Goal: Information Seeking & Learning: Understand process/instructions

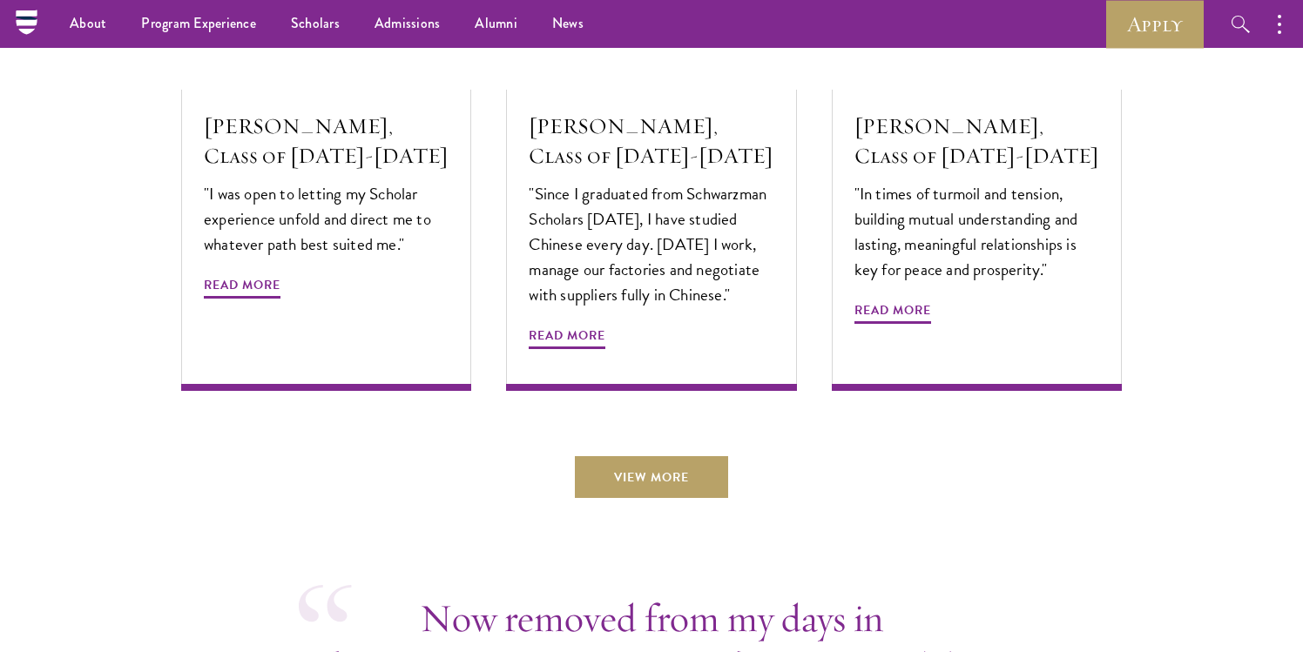
scroll to position [5946, 0]
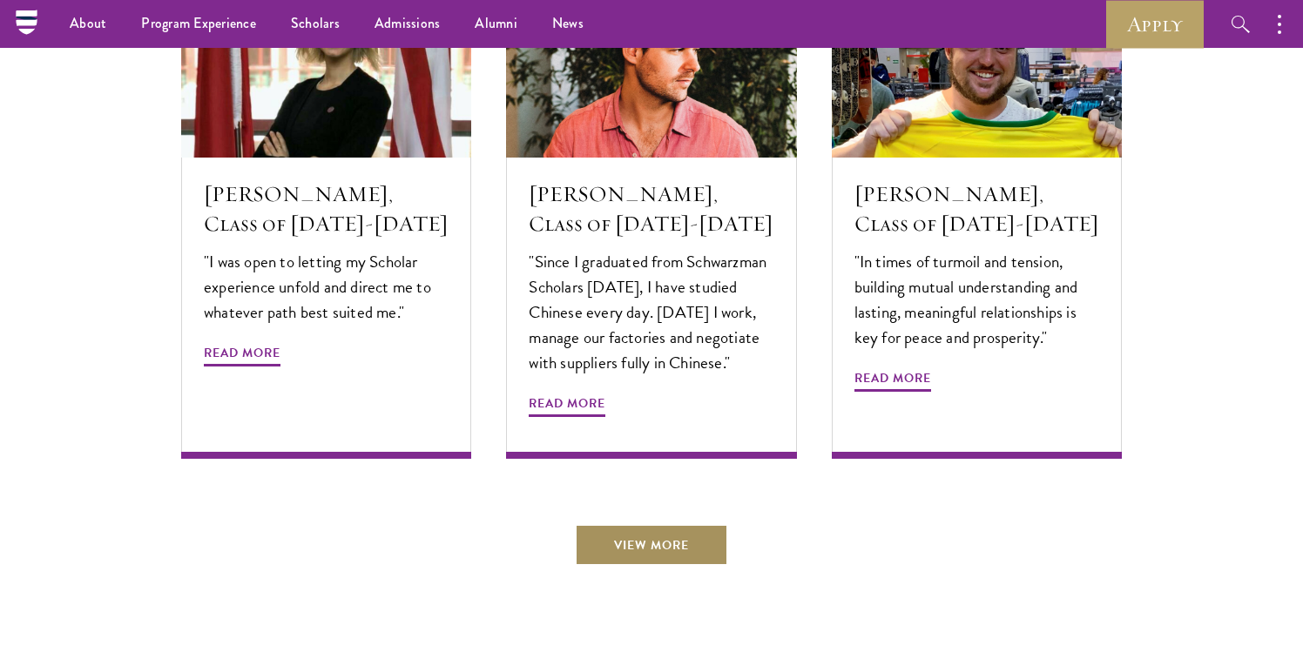
click at [663, 524] on link "View More" at bounding box center [651, 545] width 153 height 42
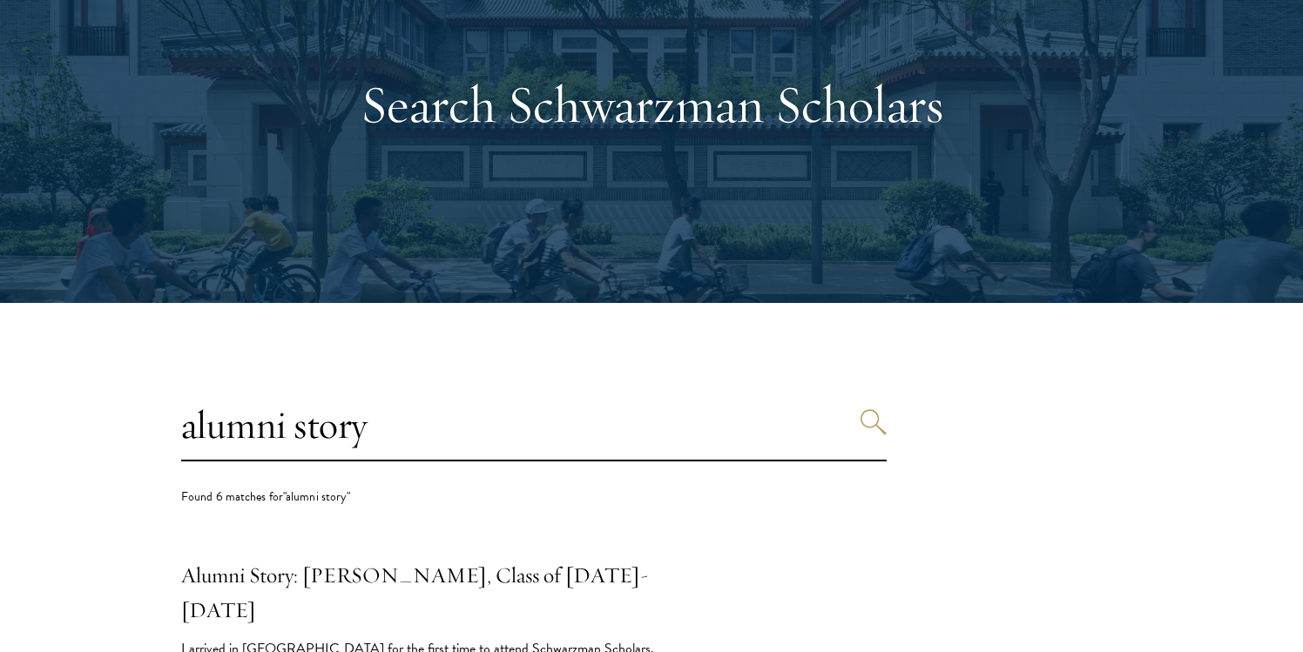
scroll to position [161, 0]
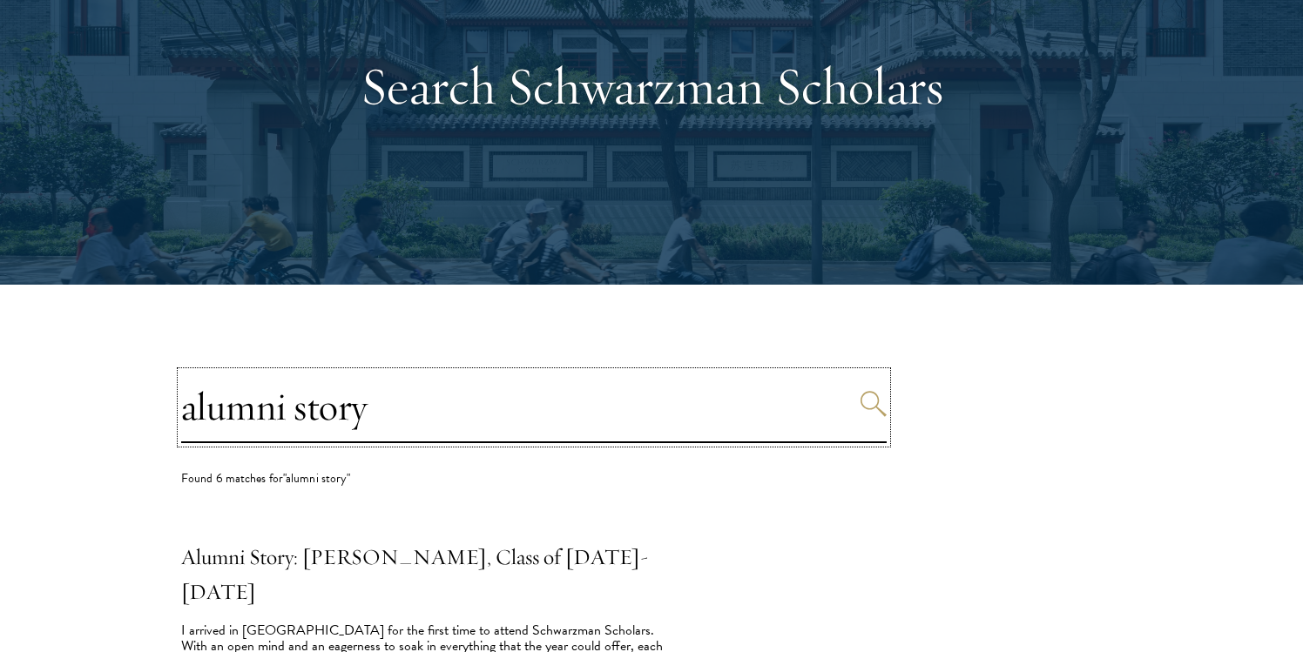
click at [619, 409] on input "alumni story" at bounding box center [534, 407] width 706 height 71
type input "a"
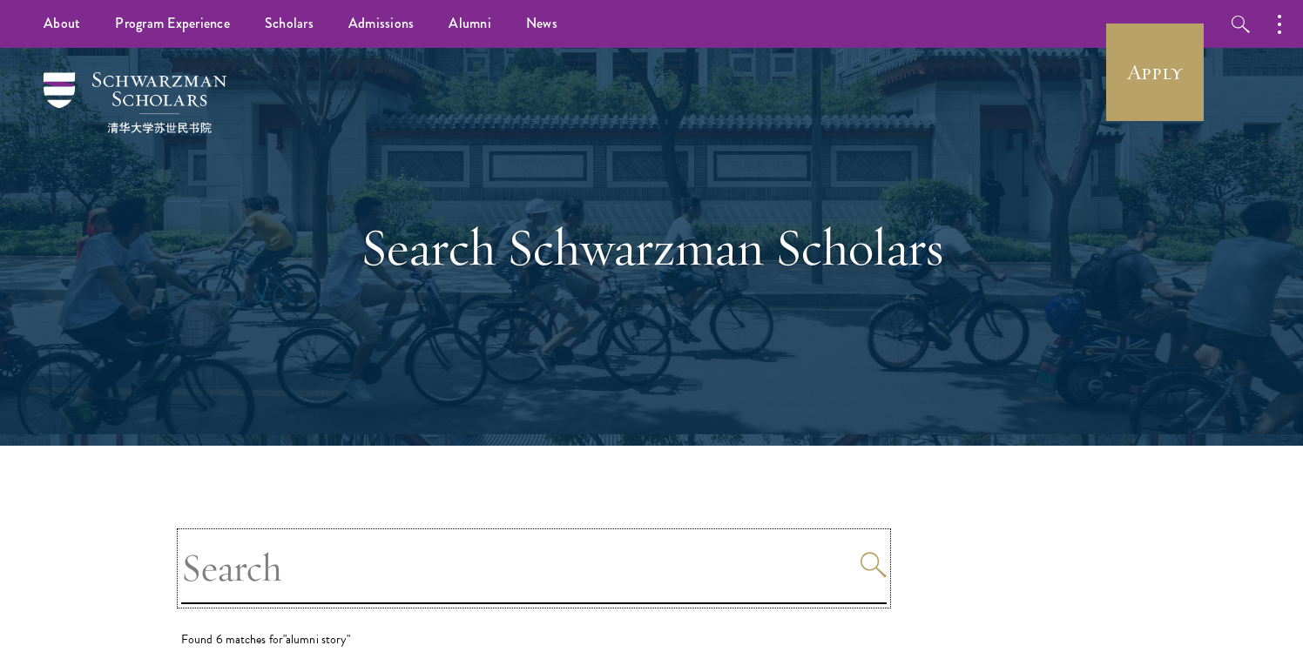
scroll to position [0, 0]
click at [470, 27] on link "Alumni" at bounding box center [470, 24] width 78 height 48
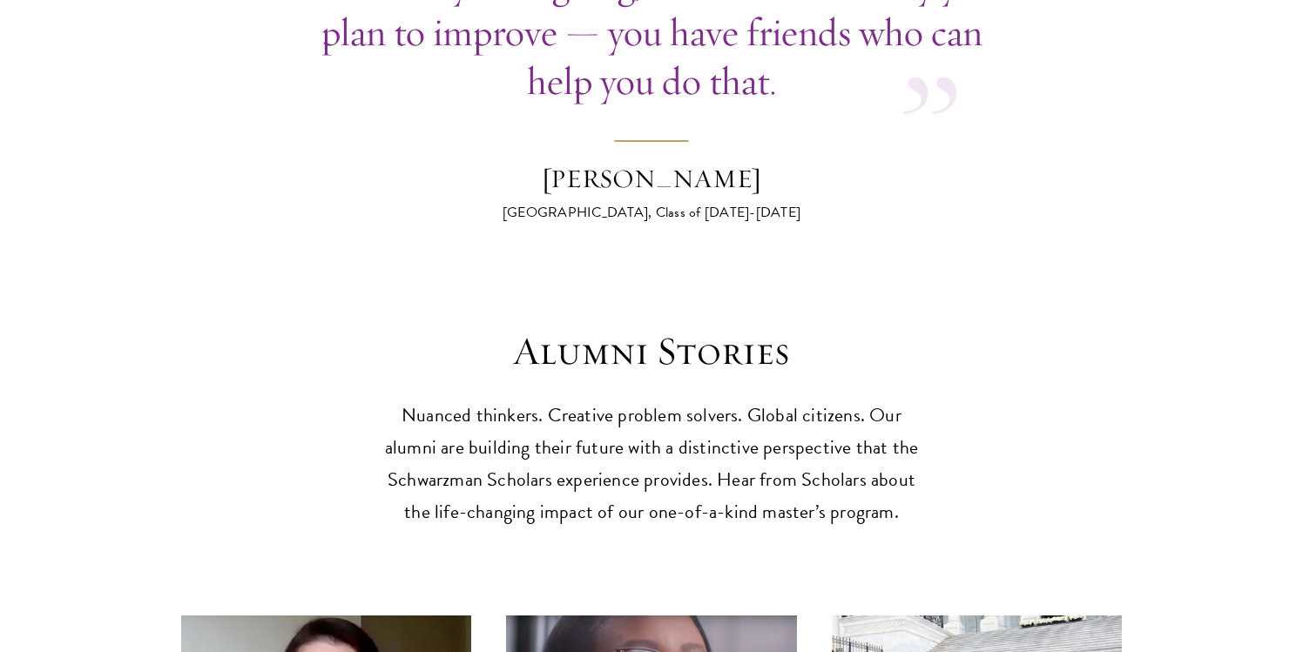
scroll to position [4791, 0]
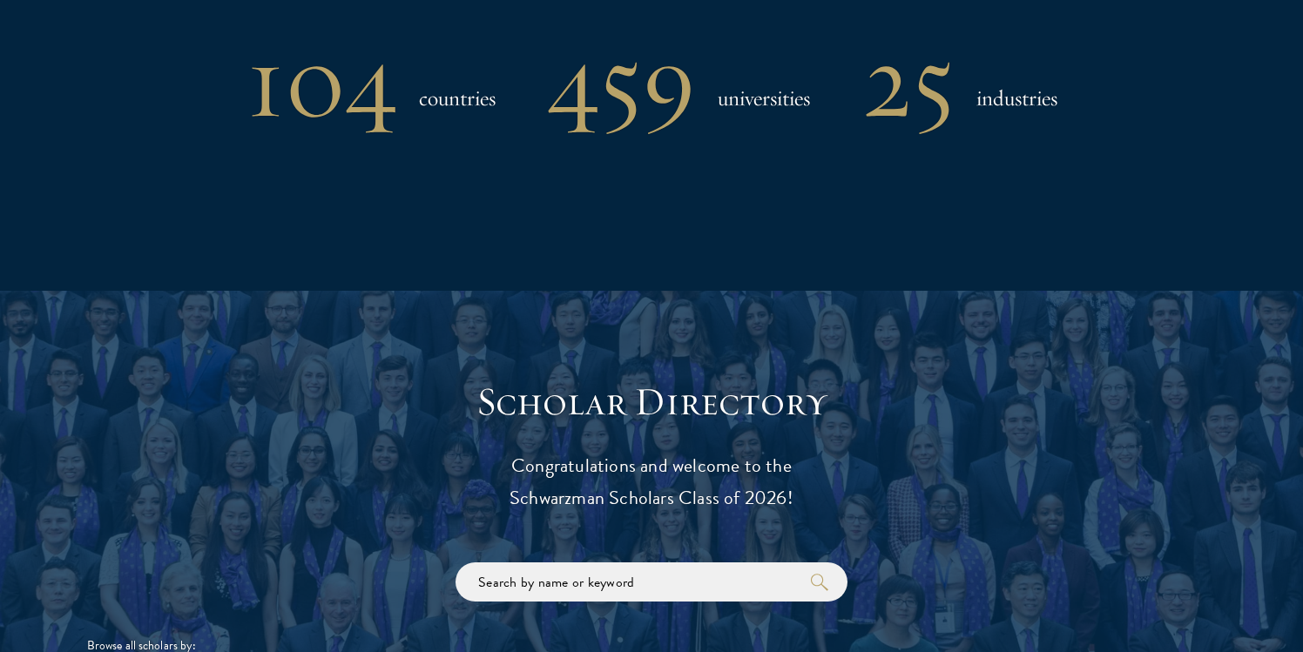
scroll to position [1984, 0]
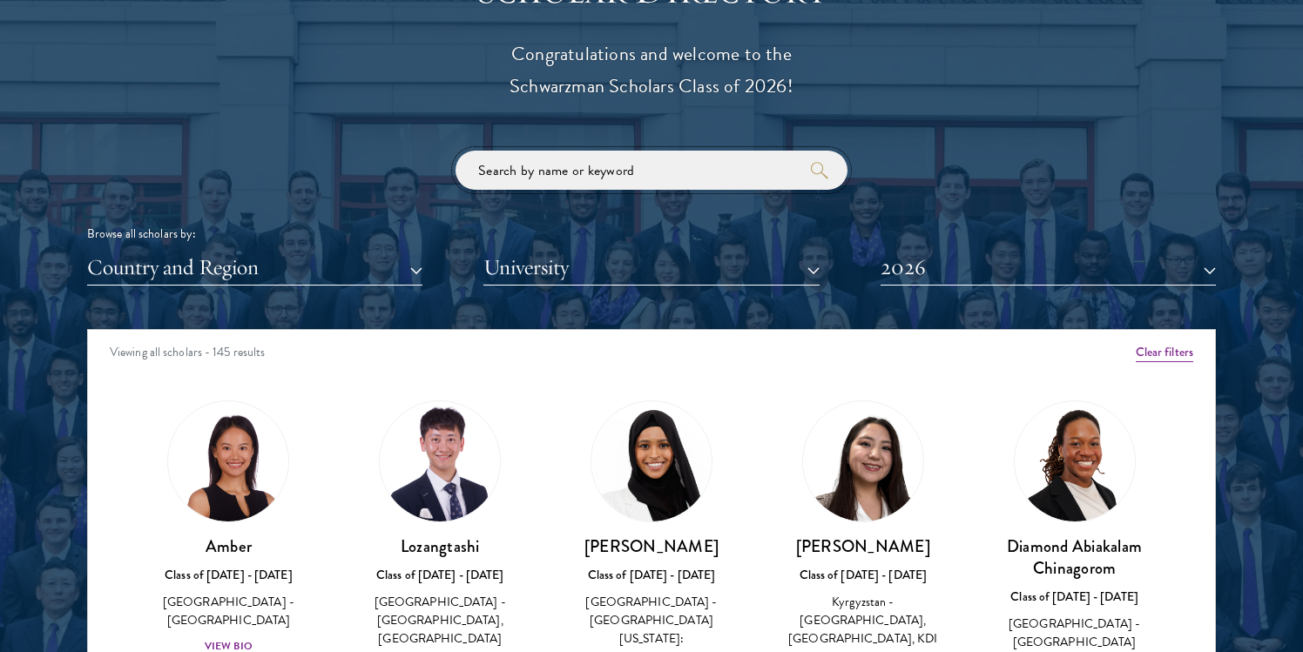
click at [524, 167] on input "search" at bounding box center [652, 170] width 392 height 39
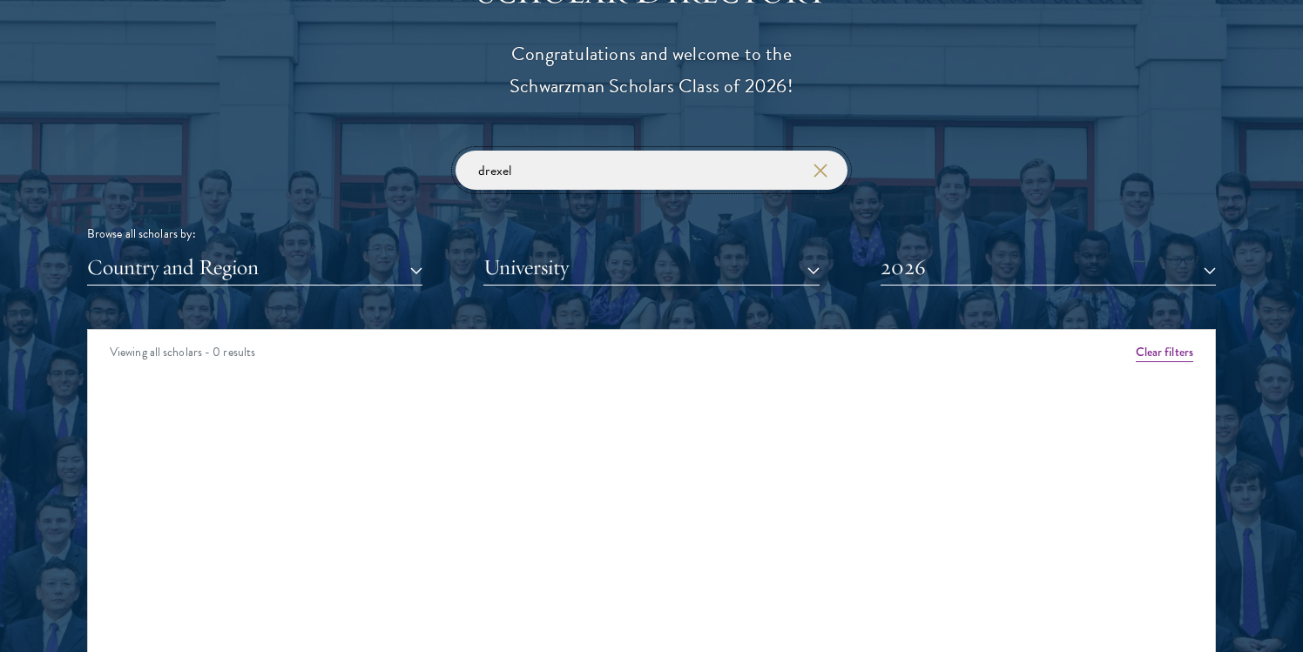
type input "Drexel"
drag, startPoint x: 524, startPoint y: 156, endPoint x: 440, endPoint y: 156, distance: 83.6
click at [439, 156] on div "Drexel Browse all scholars by: Country and Region All Countries and Regions [GE…" at bounding box center [651, 218] width 1129 height 135
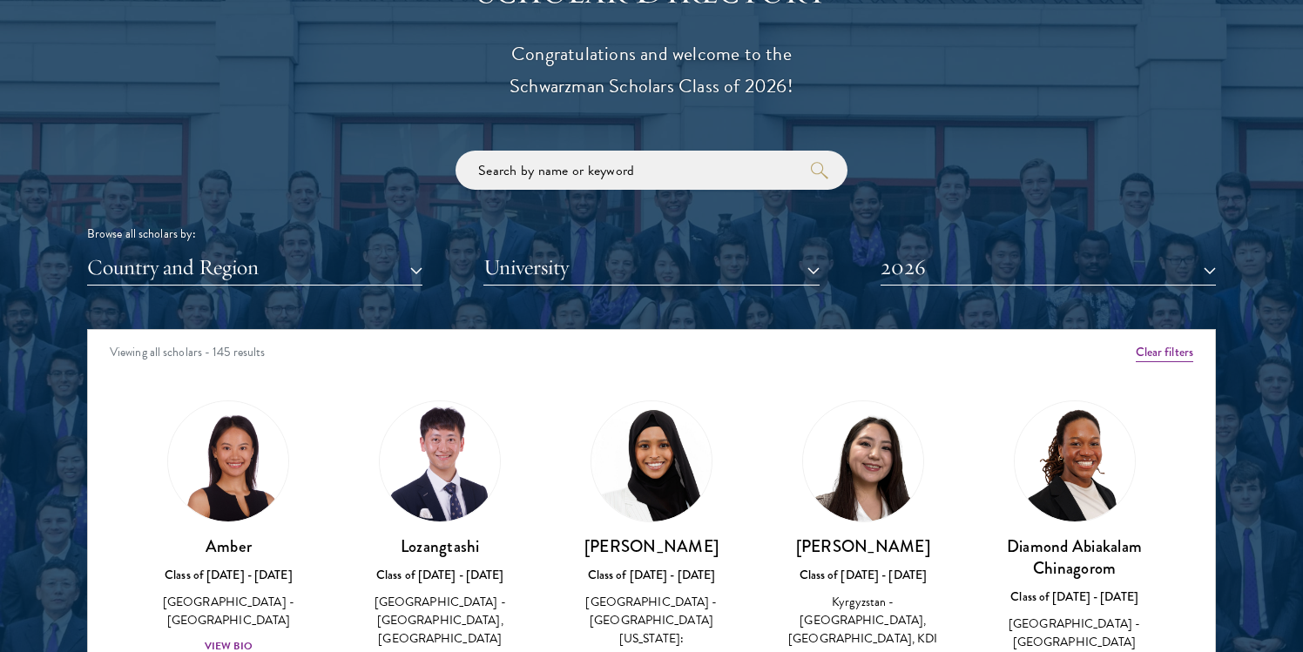
click at [916, 263] on button "2026" at bounding box center [1048, 268] width 335 height 36
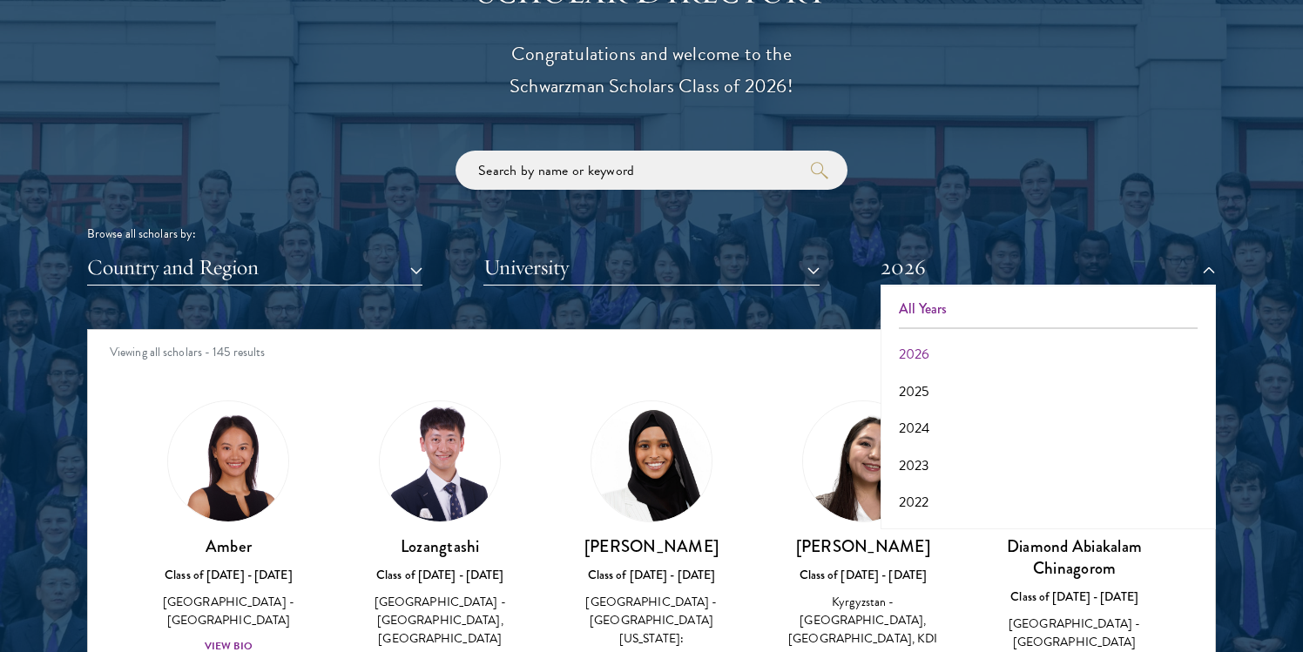
click at [911, 294] on button "All Years" at bounding box center [1048, 309] width 325 height 37
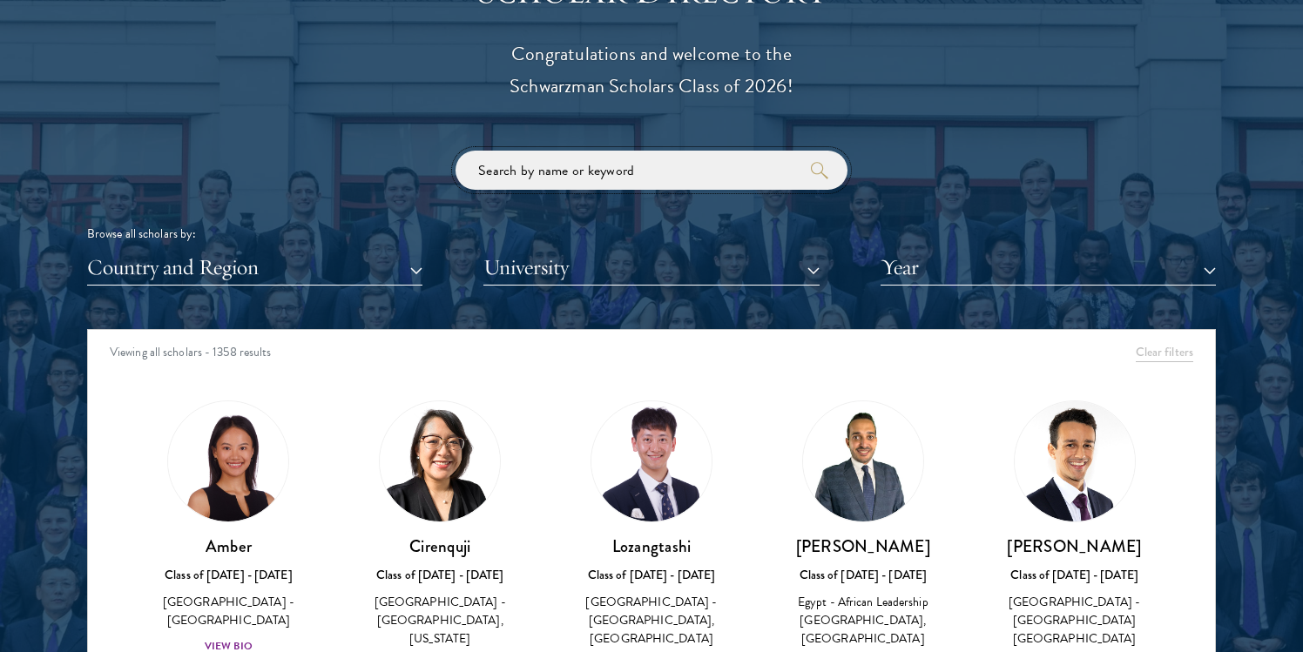
click at [652, 165] on input "search" at bounding box center [652, 170] width 392 height 39
type input "drexel"
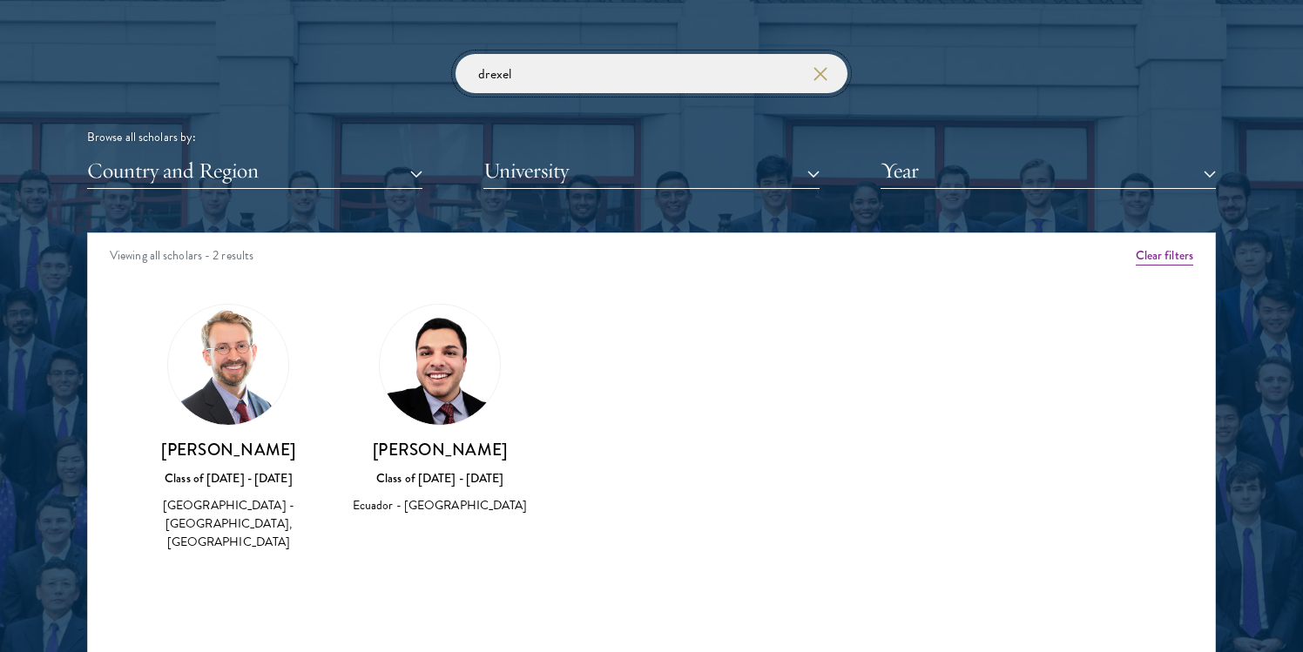
scroll to position [2084, 0]
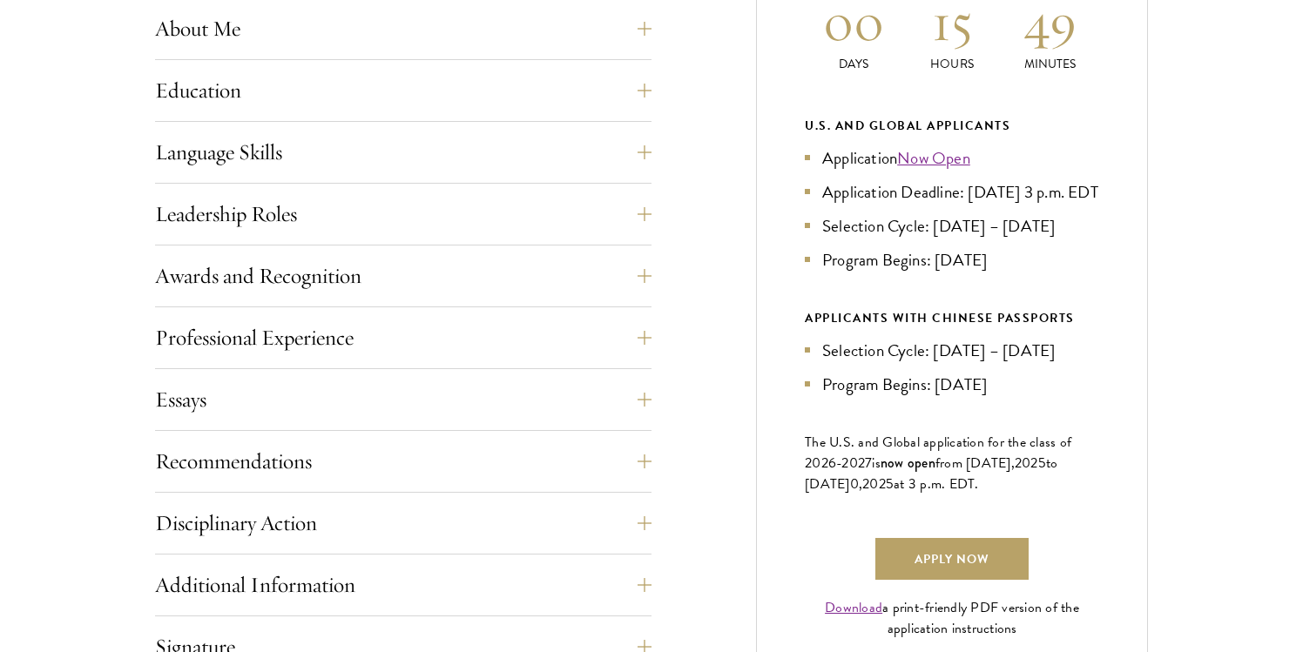
scroll to position [889, 0]
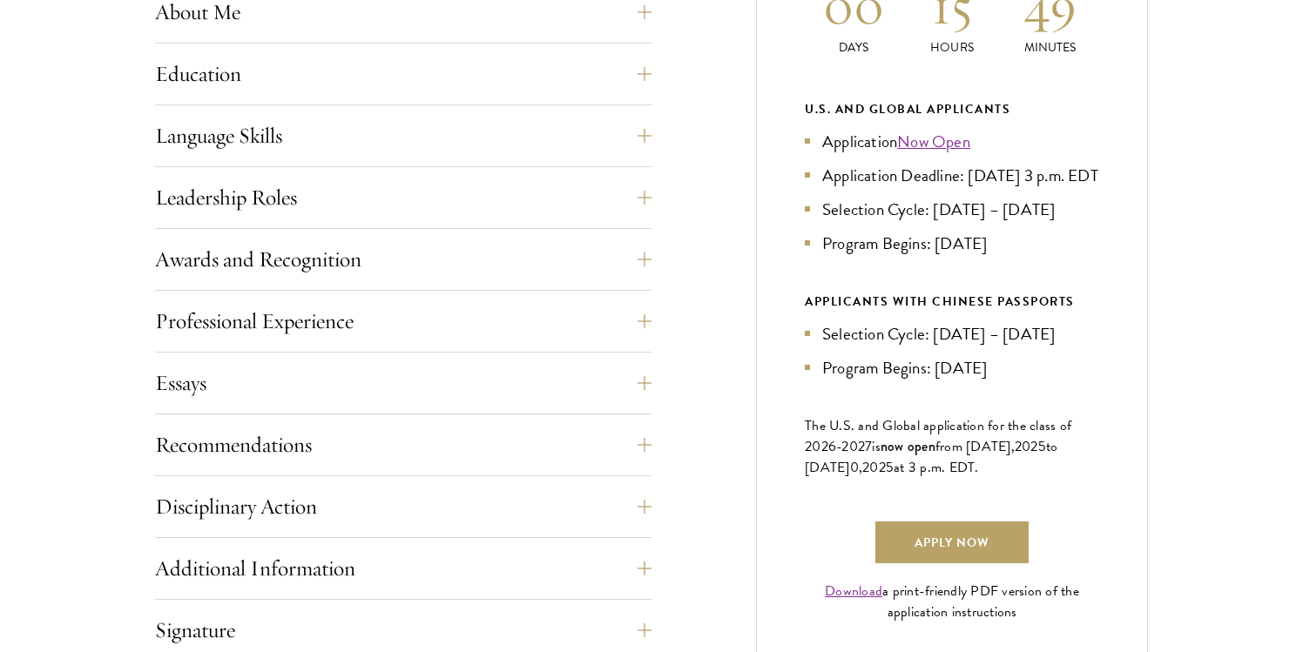
click at [627, 467] on div "Recommendations Register three recommenders by providing their names, professio…" at bounding box center [403, 450] width 497 height 52
click at [640, 451] on button "Recommendations" at bounding box center [416, 445] width 497 height 42
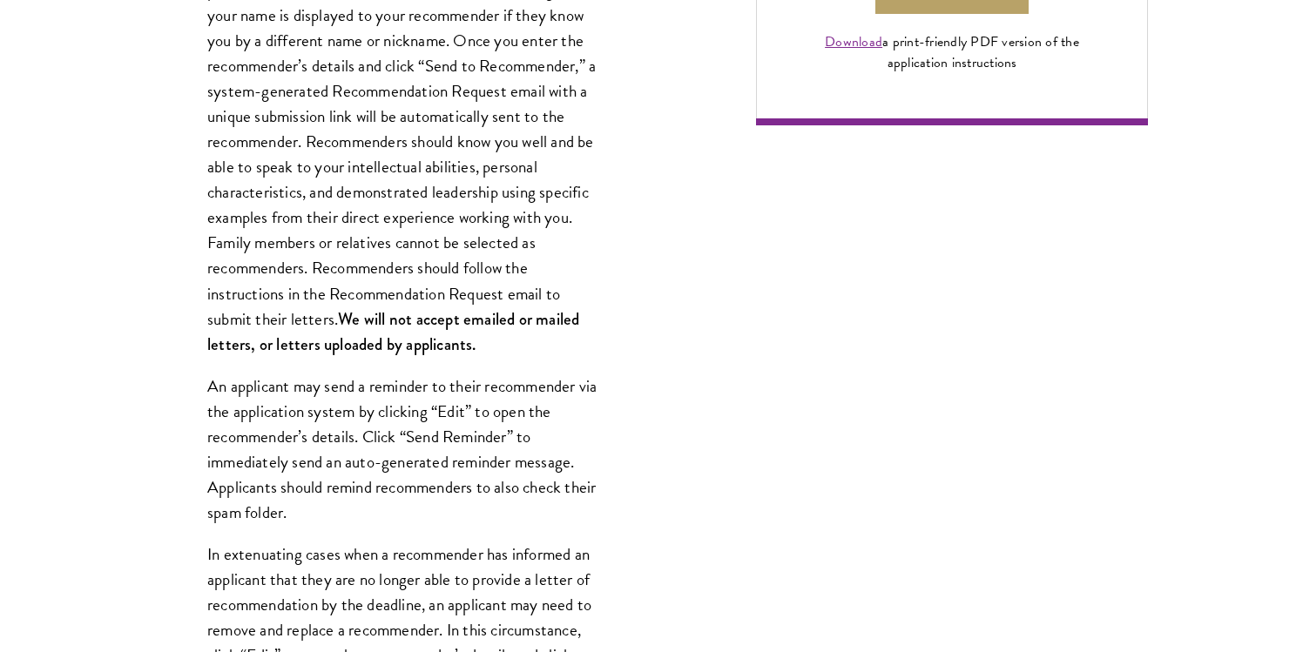
scroll to position [1451, 0]
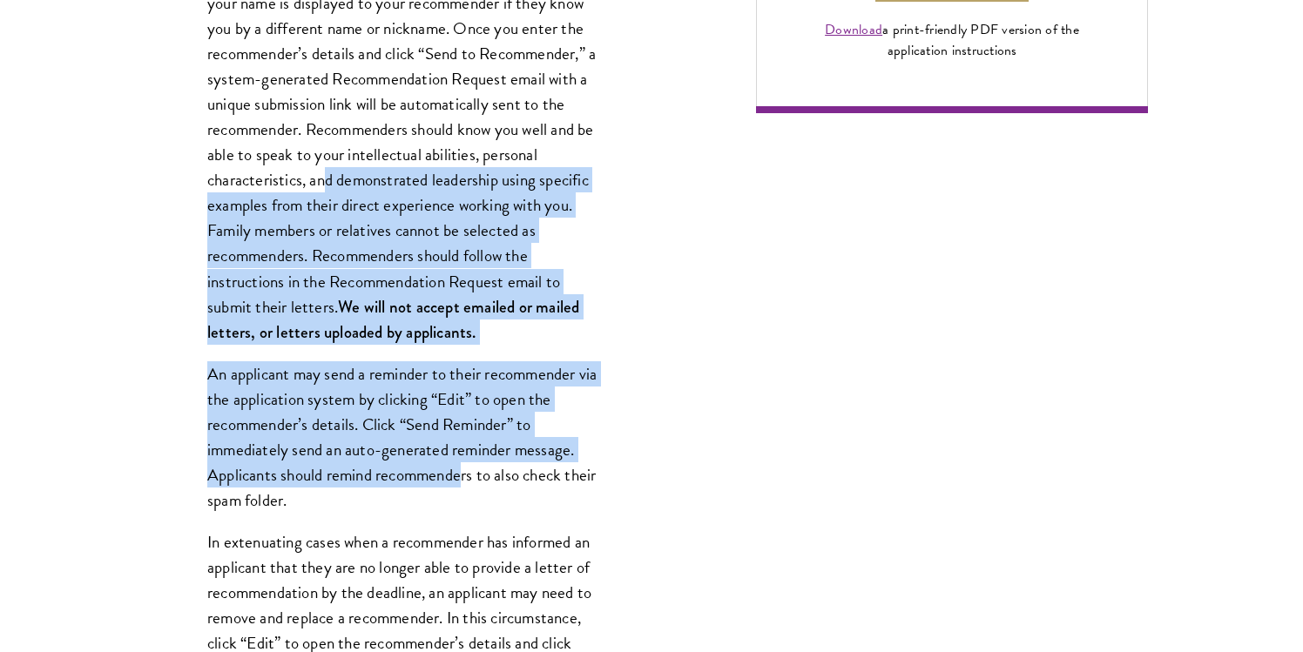
drag, startPoint x: 462, startPoint y: 461, endPoint x: 329, endPoint y: 184, distance: 307.0
click at [329, 184] on div "Register three recommenders by providing their names, professional titles, and …" at bounding box center [403, 615] width 497 height 1402
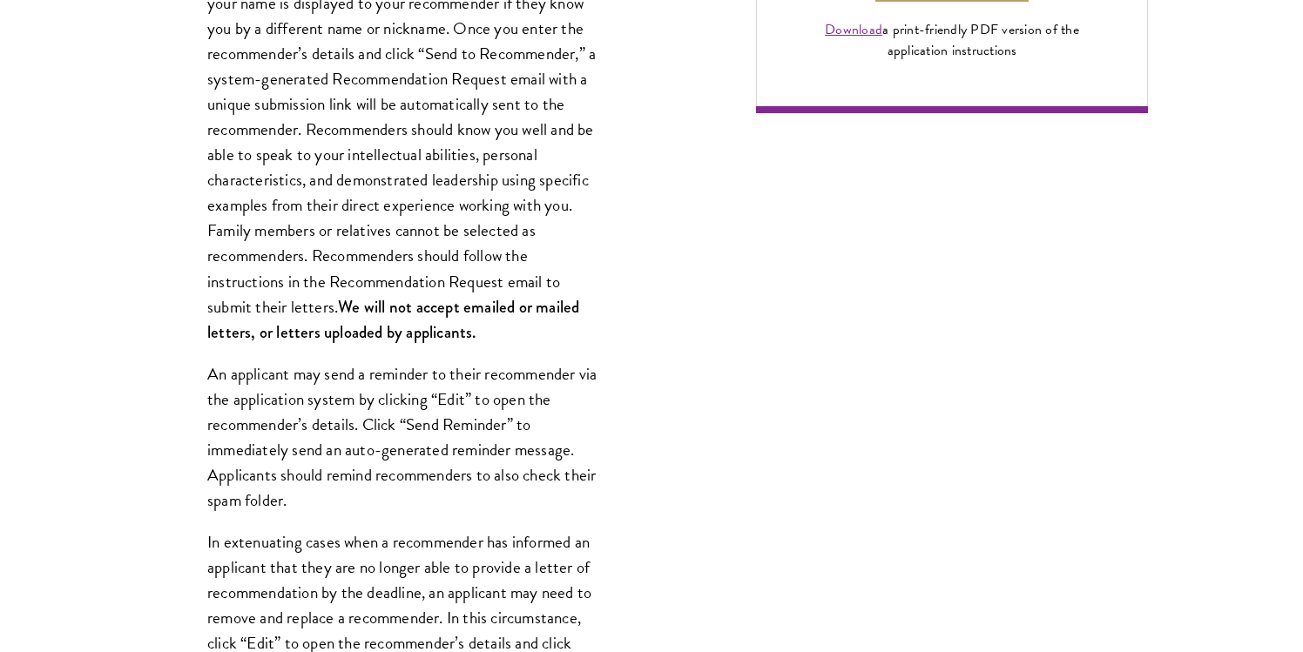
click at [317, 187] on p "Register three recommenders by providing their names, professional titles, and …" at bounding box center [403, 142] width 392 height 405
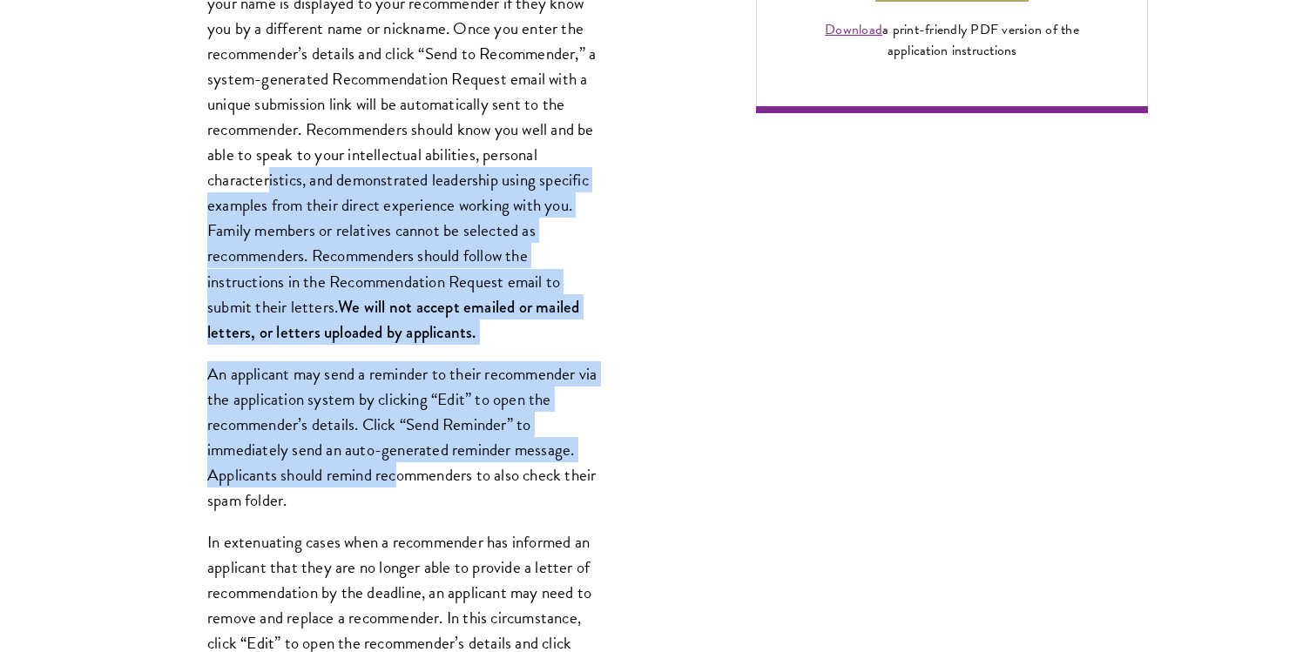
drag, startPoint x: 399, startPoint y: 471, endPoint x: 267, endPoint y: 167, distance: 331.3
click at [267, 167] on div "Register three recommenders by providing their names, professional titles, and …" at bounding box center [403, 615] width 497 height 1402
click at [267, 167] on p "Register three recommenders by providing their names, professional titles, and …" at bounding box center [403, 142] width 392 height 405
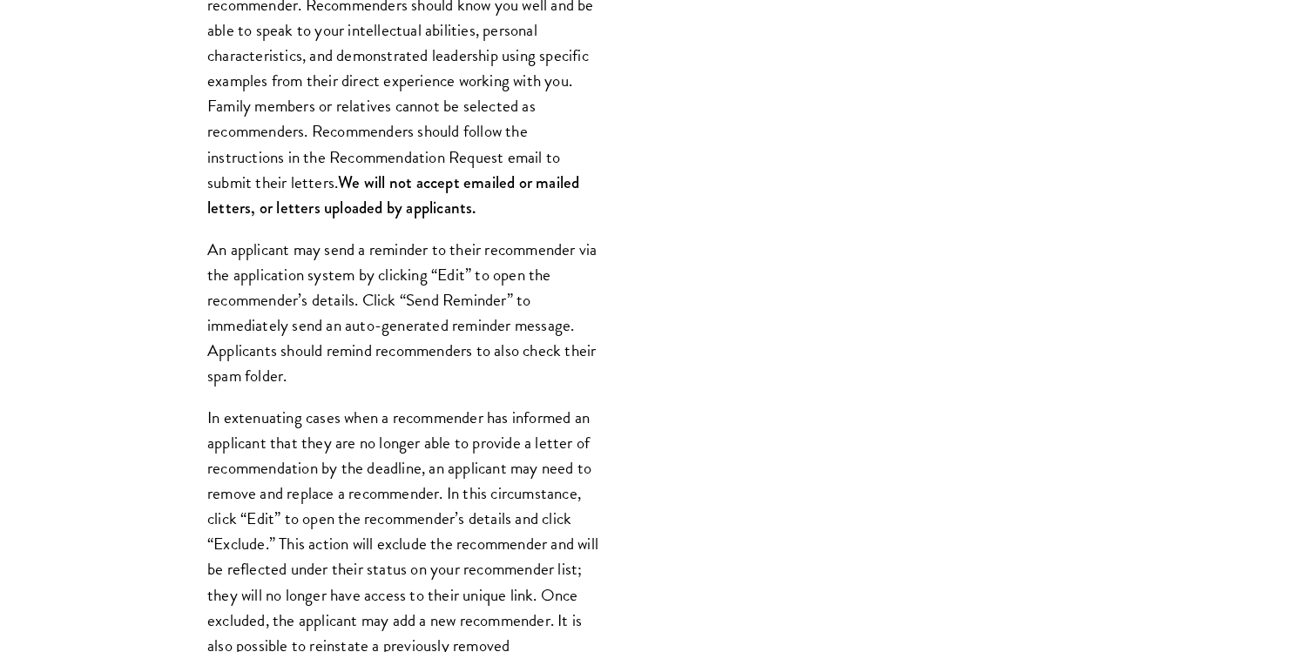
scroll to position [1576, 0]
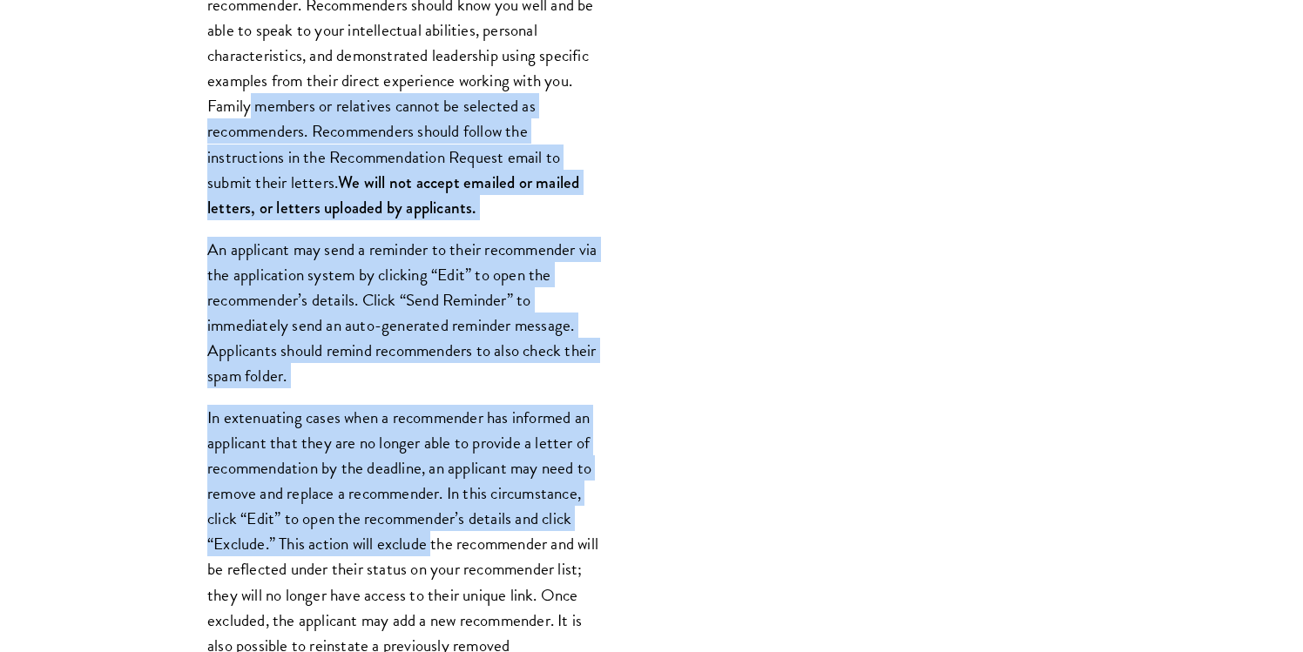
drag, startPoint x: 433, startPoint y: 549, endPoint x: 251, endPoint y: 110, distance: 475.3
click at [251, 110] on div "Register three recommenders by providing their names, professional titles, and …" at bounding box center [403, 490] width 497 height 1402
click at [354, 525] on p "In extenuating cases when a recommender has informed an applicant that they are…" at bounding box center [403, 595] width 392 height 380
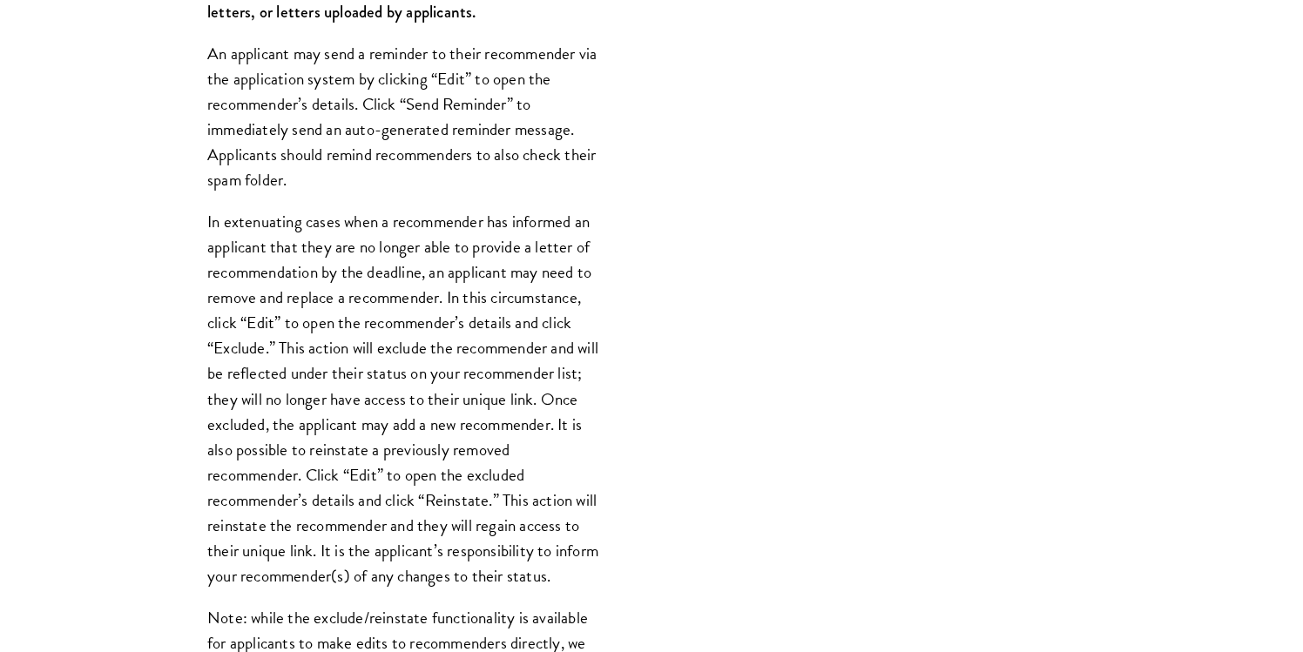
scroll to position [1772, 0]
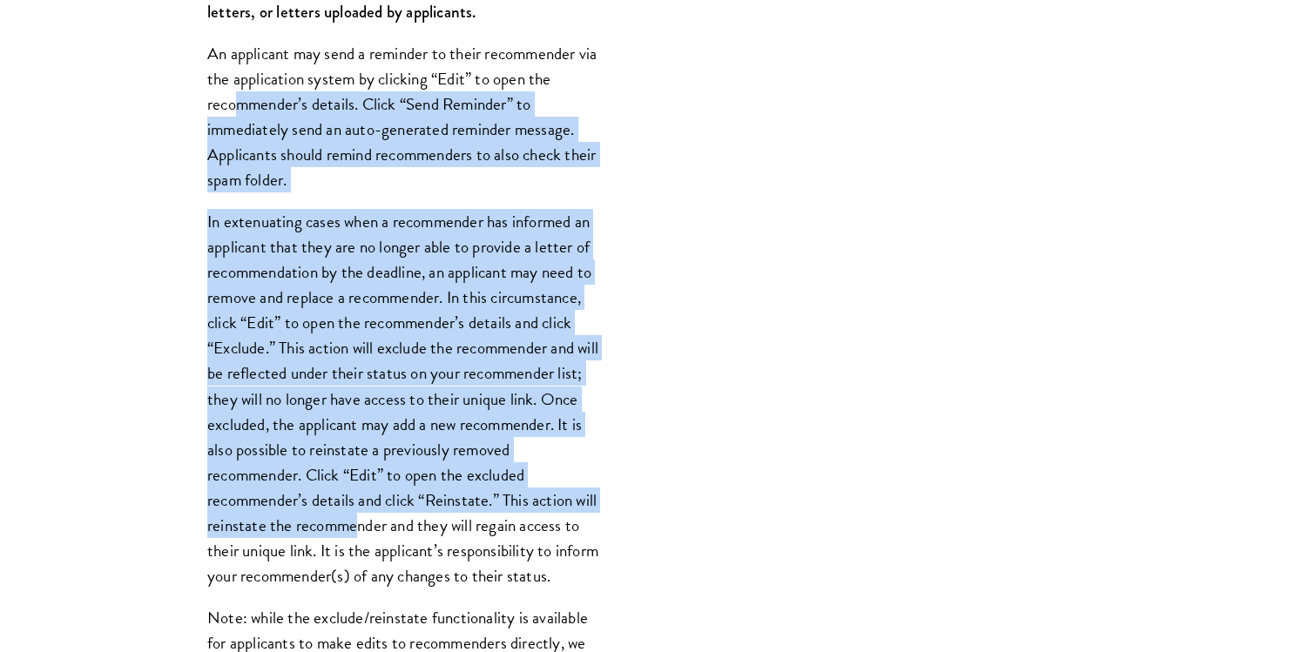
drag, startPoint x: 382, startPoint y: 526, endPoint x: 234, endPoint y: 96, distance: 454.8
click at [234, 96] on div "Register three recommenders by providing their names, professional titles, and …" at bounding box center [403, 294] width 497 height 1402
click at [269, 318] on p "In extenuating cases when a recommender has informed an applicant that they are…" at bounding box center [403, 399] width 392 height 380
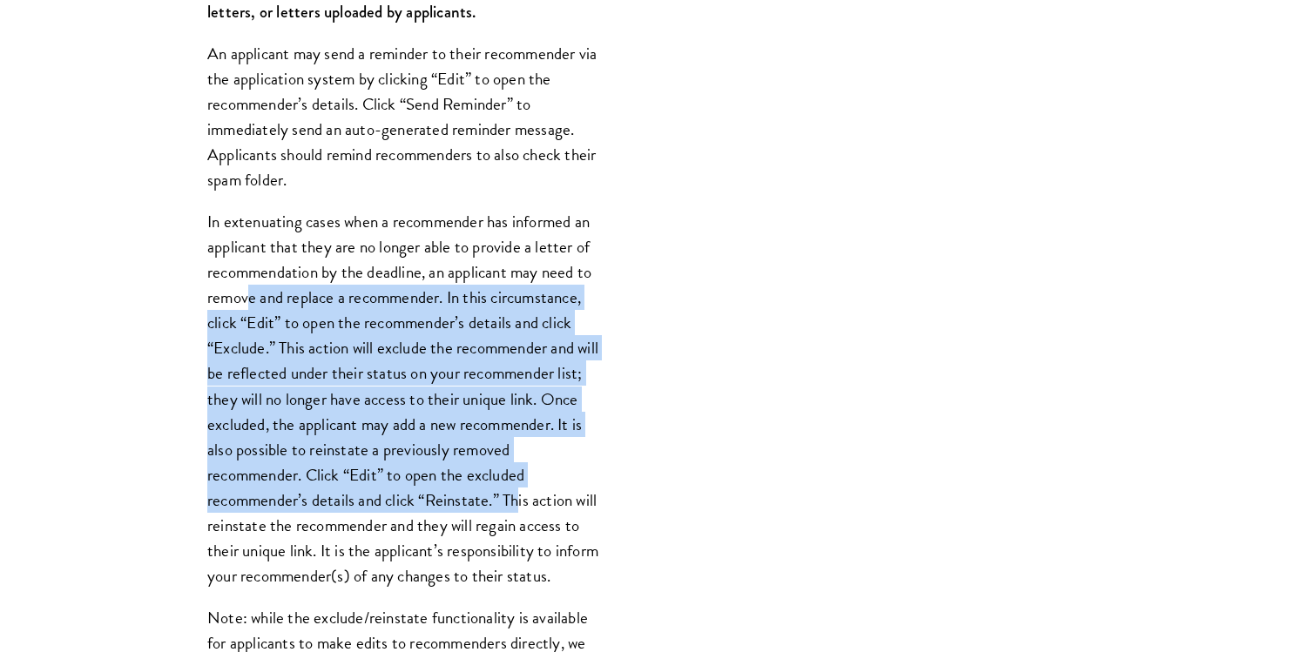
drag, startPoint x: 251, startPoint y: 295, endPoint x: 518, endPoint y: 493, distance: 332.6
click at [518, 493] on p "In extenuating cases when a recommender has informed an applicant that they are…" at bounding box center [403, 399] width 392 height 380
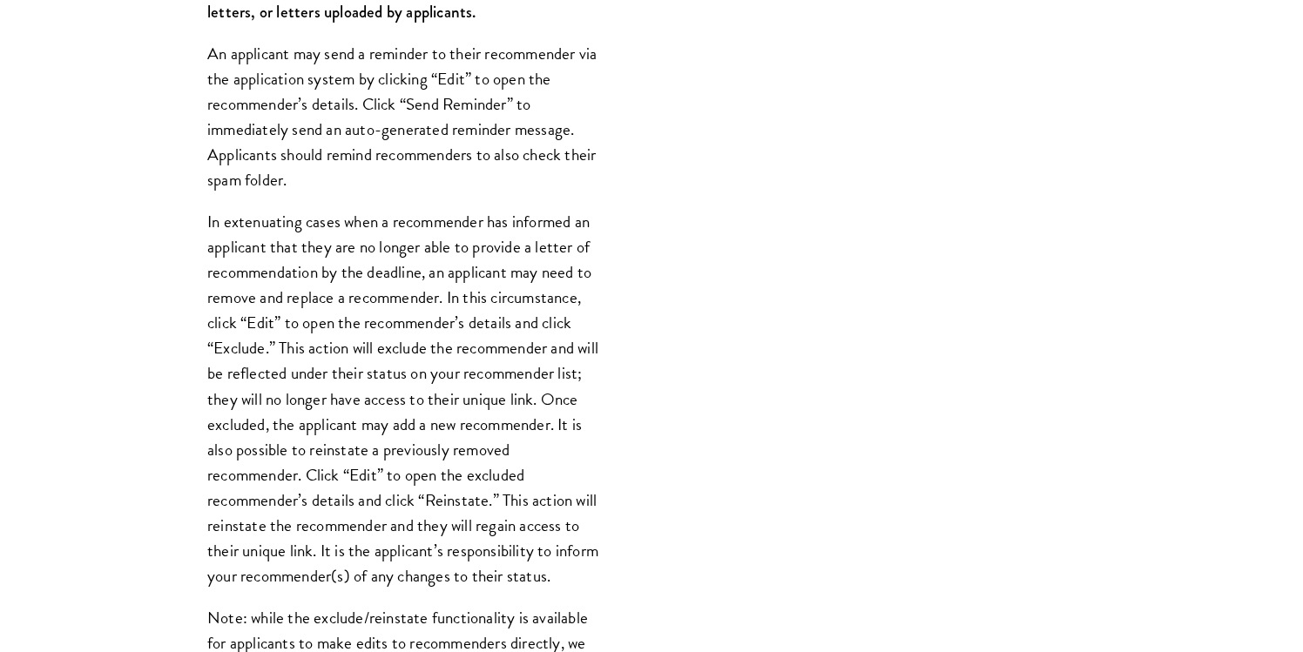
click at [524, 516] on p "In extenuating cases when a recommender has informed an applicant that they are…" at bounding box center [403, 399] width 392 height 380
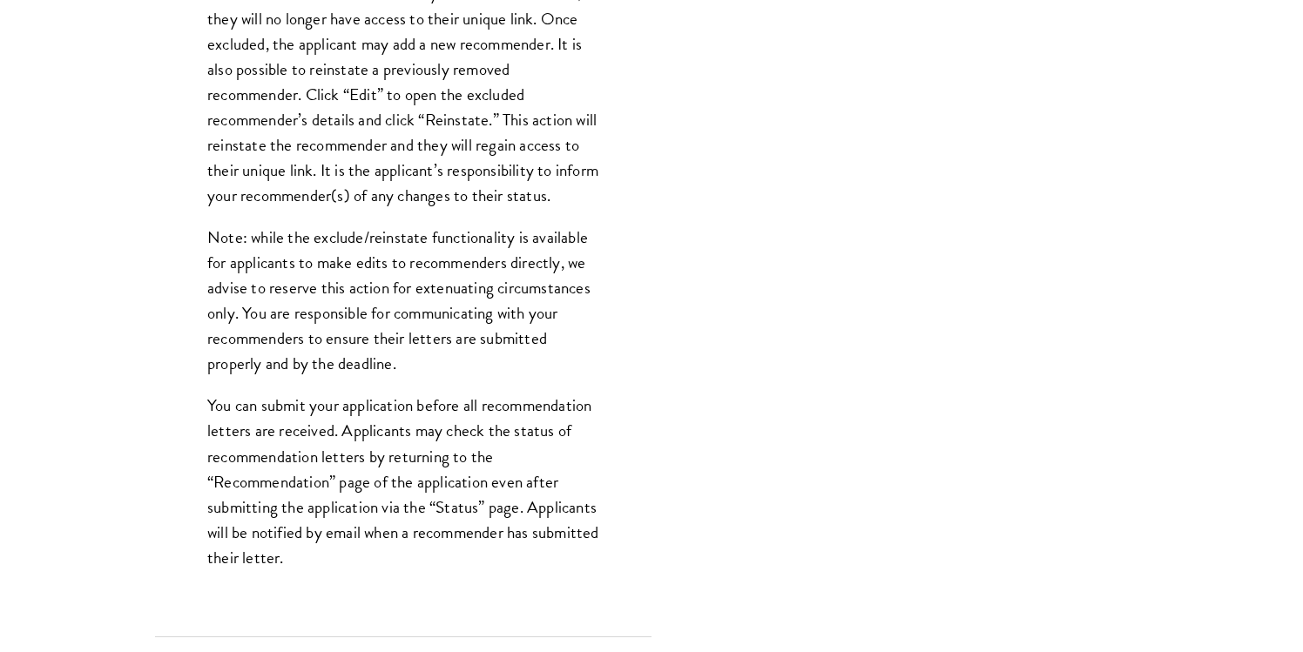
scroll to position [2153, 0]
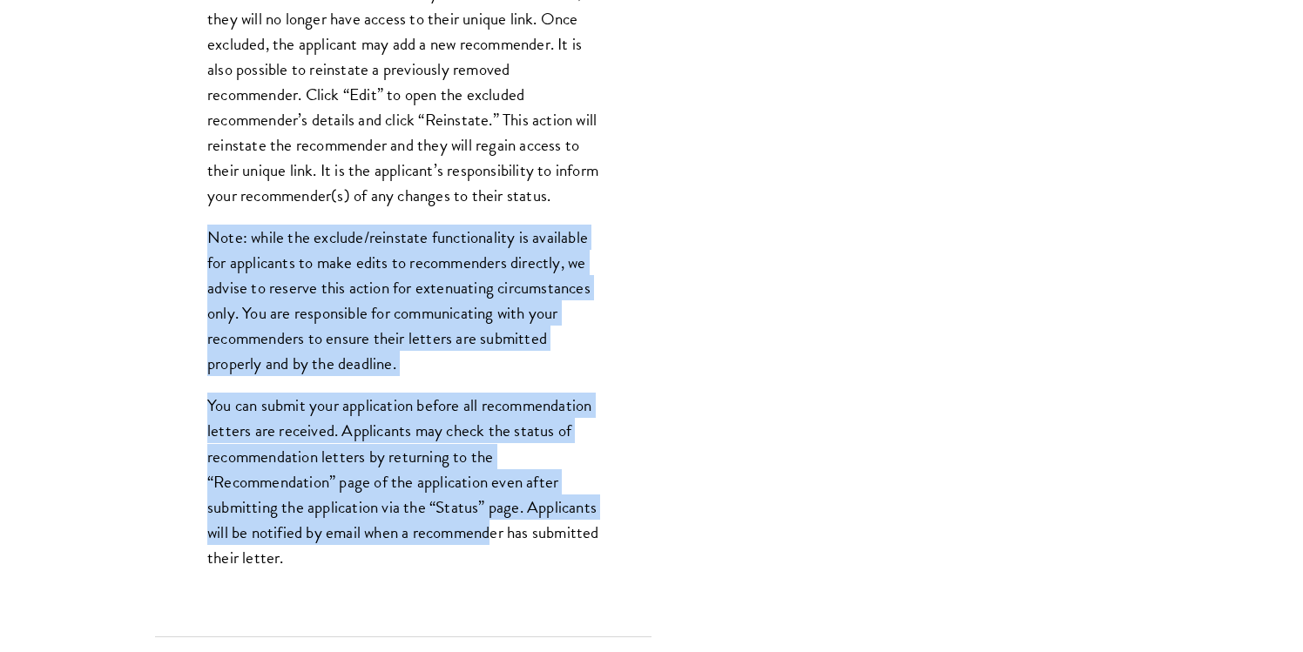
drag, startPoint x: 491, startPoint y: 548, endPoint x: 335, endPoint y: 206, distance: 376.2
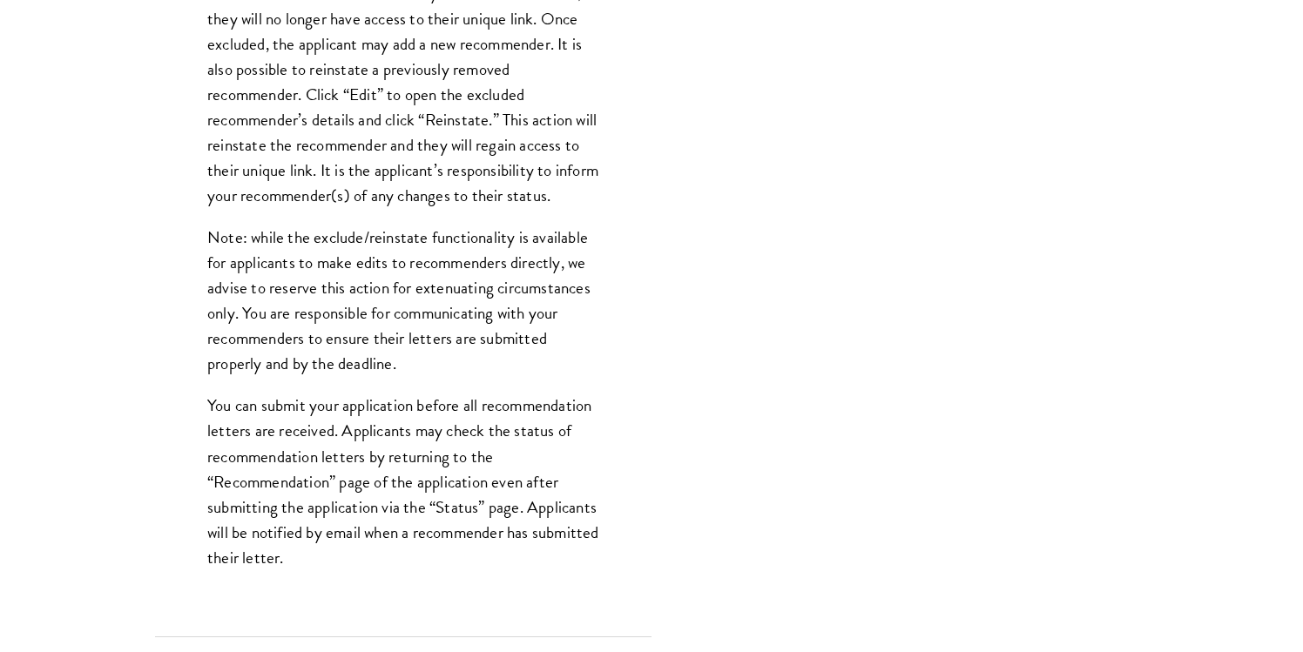
click at [316, 142] on p "In extenuating cases when a recommender has informed an applicant that they are…" at bounding box center [403, 18] width 392 height 380
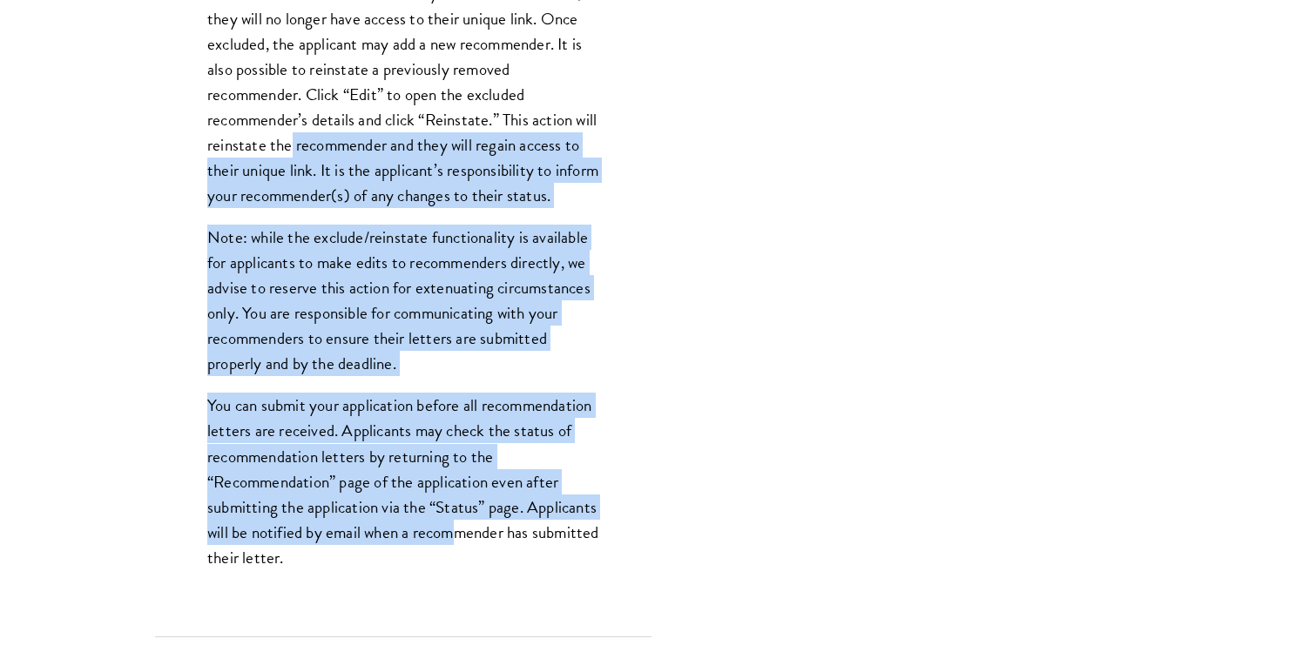
drag, startPoint x: 316, startPoint y: 142, endPoint x: 453, endPoint y: 549, distance: 429.2
click at [453, 549] on p "You can submit your application before all recommendation letters are received.…" at bounding box center [403, 481] width 392 height 177
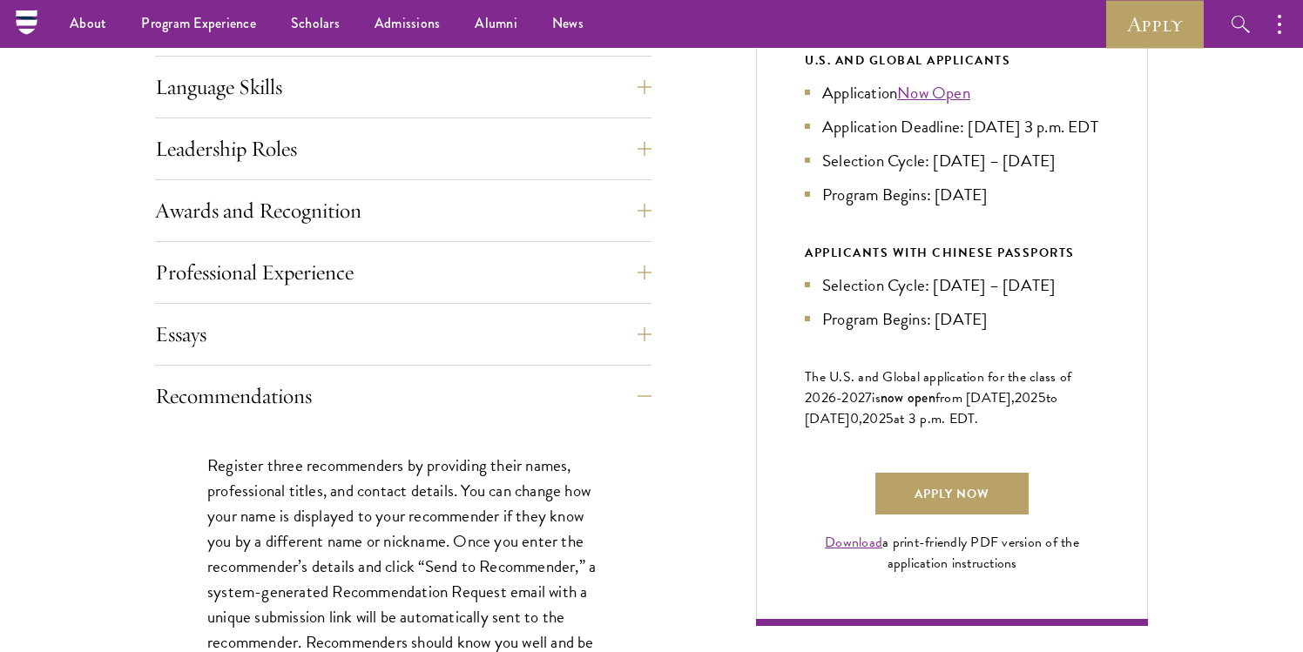
scroll to position [934, 0]
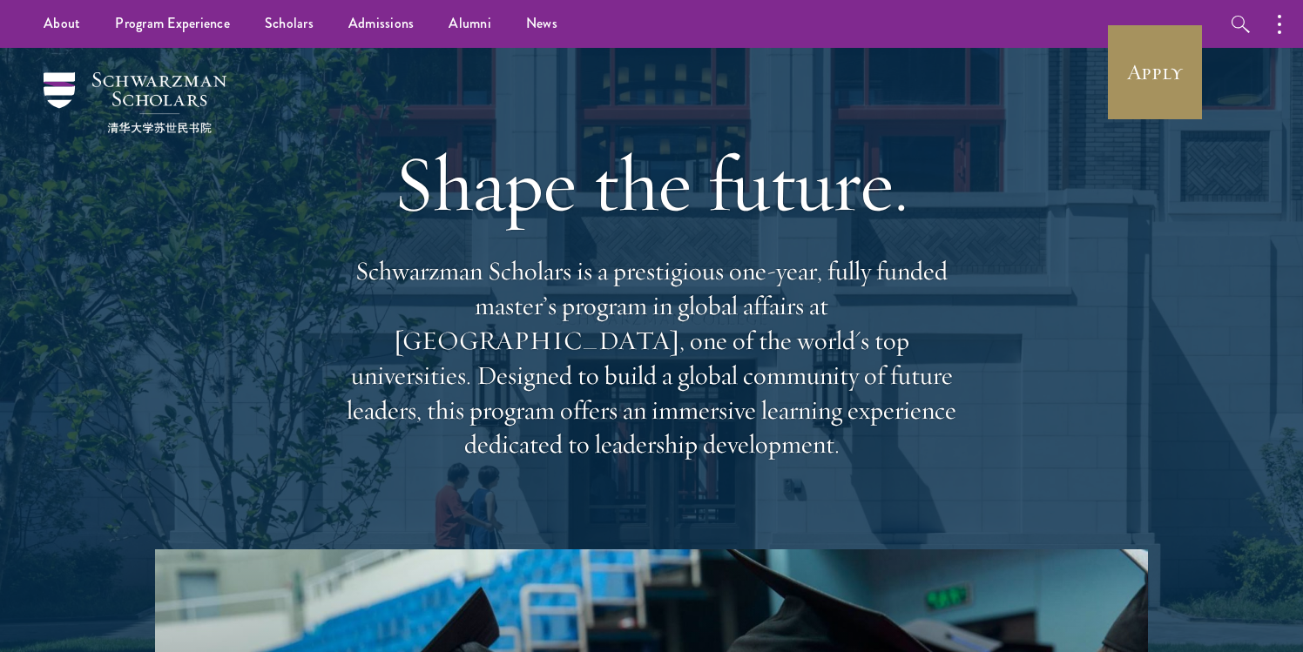
click at [1153, 85] on link "Apply" at bounding box center [1155, 73] width 98 height 98
